Goal: Find specific page/section: Find specific page/section

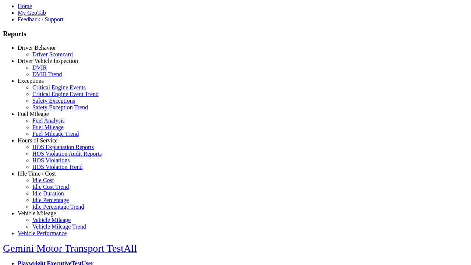
click at [42, 177] on link "Idle Time / Cost" at bounding box center [37, 173] width 38 height 6
click at [48, 183] on link "Idle Cost" at bounding box center [42, 180] width 21 height 6
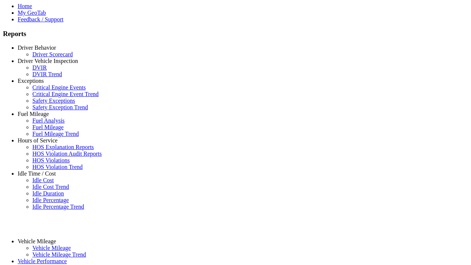
select select "**"
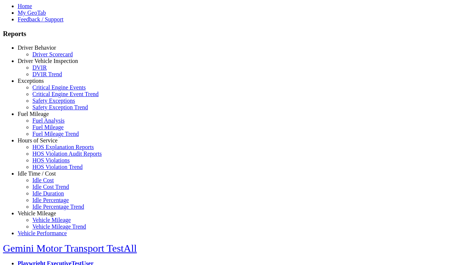
type input "****"
